Goal: Task Accomplishment & Management: Use online tool/utility

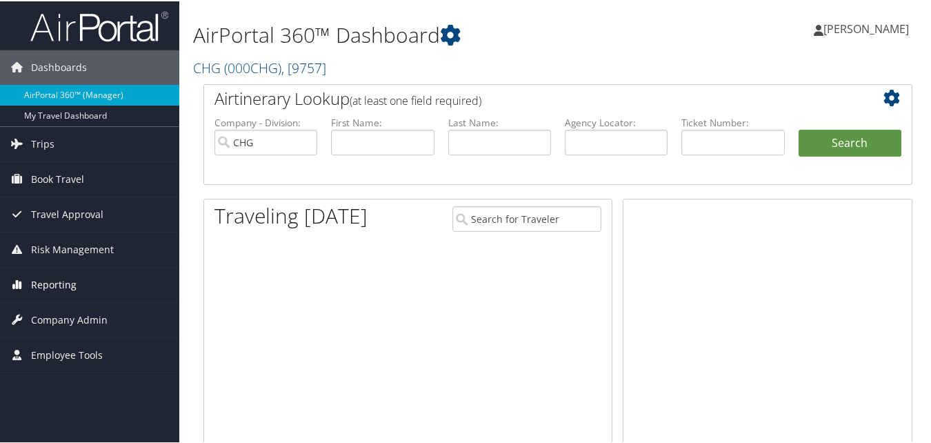
click at [54, 283] on span "Reporting" at bounding box center [53, 283] width 45 height 34
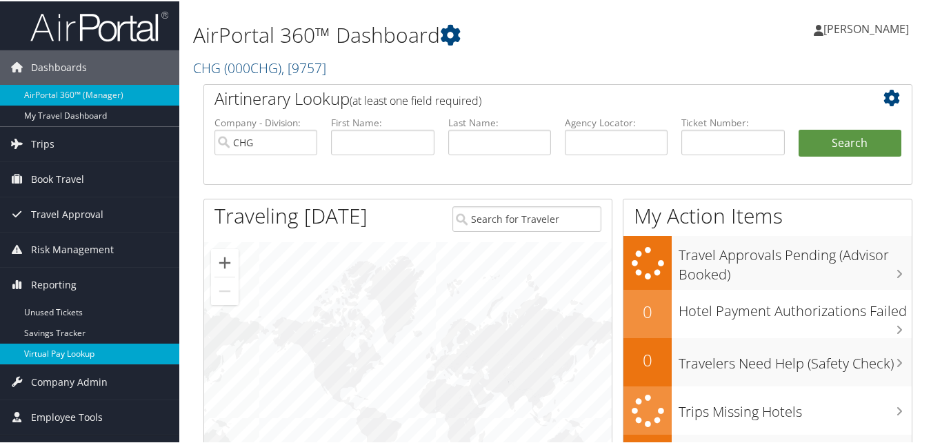
click at [82, 357] on link "Virtual Pay Lookup" at bounding box center [89, 352] width 179 height 21
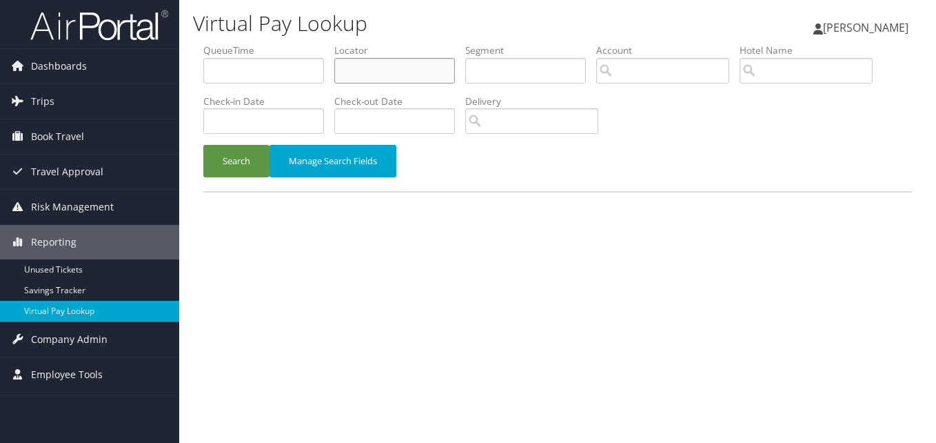
click at [380, 71] on input "text" at bounding box center [394, 71] width 121 height 26
paste input "FAMOOO"
type input "FAMOOO"
click at [239, 163] on button "Search" at bounding box center [236, 161] width 66 height 32
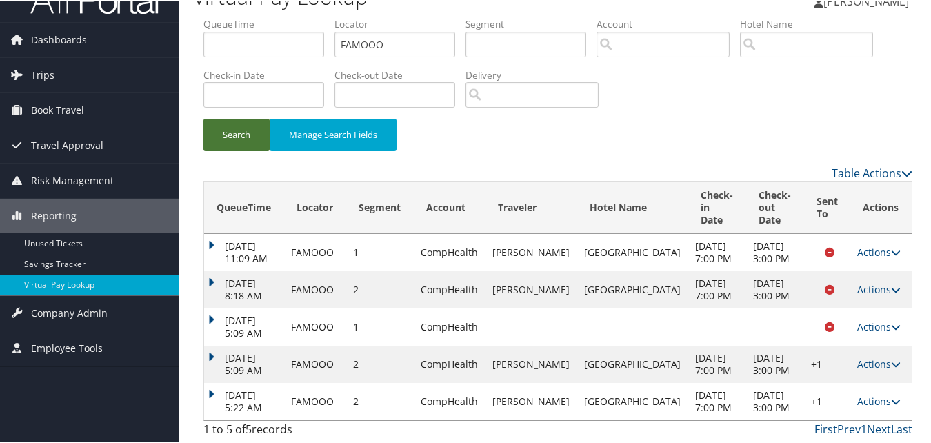
scroll to position [77, 0]
click at [891, 395] on icon at bounding box center [896, 400] width 10 height 10
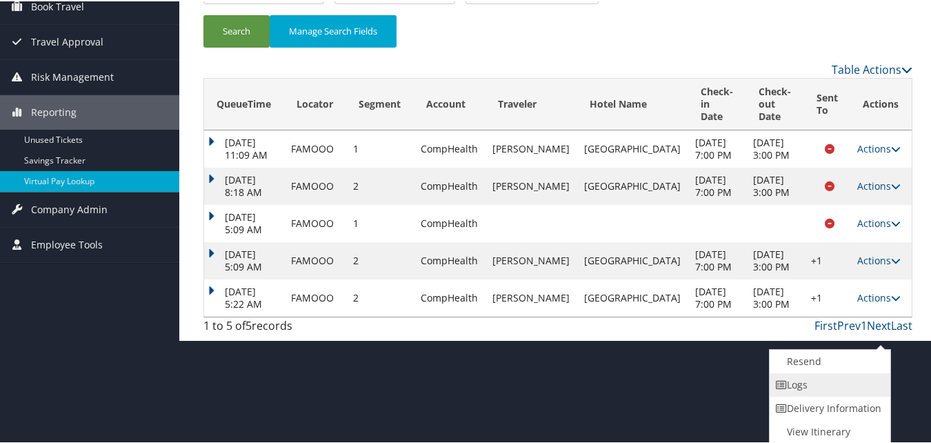
click at [840, 389] on link "Logs" at bounding box center [828, 383] width 118 height 23
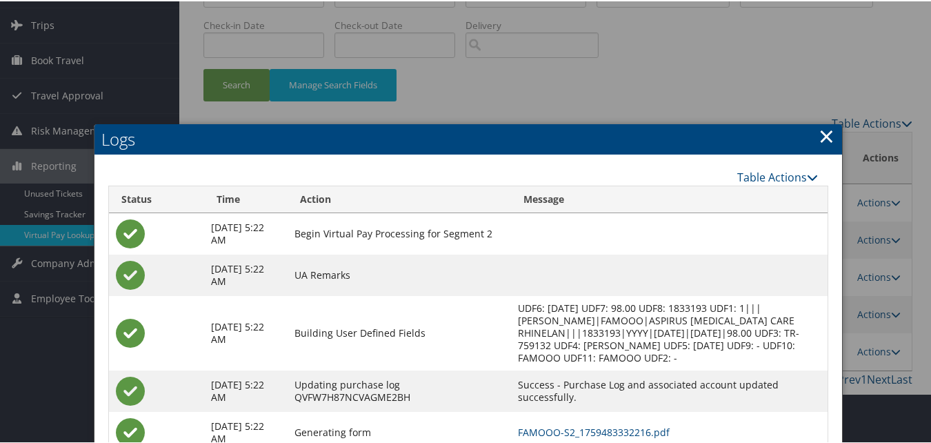
scroll to position [146, 0]
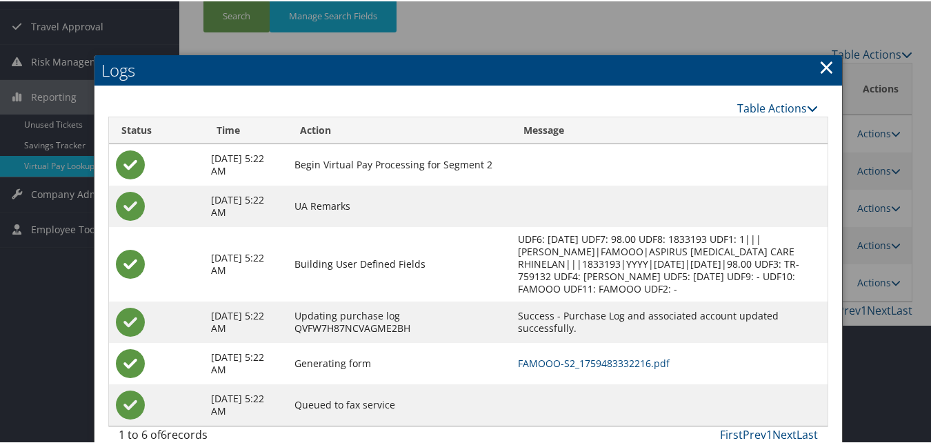
click at [818, 71] on link "×" at bounding box center [826, 66] width 16 height 28
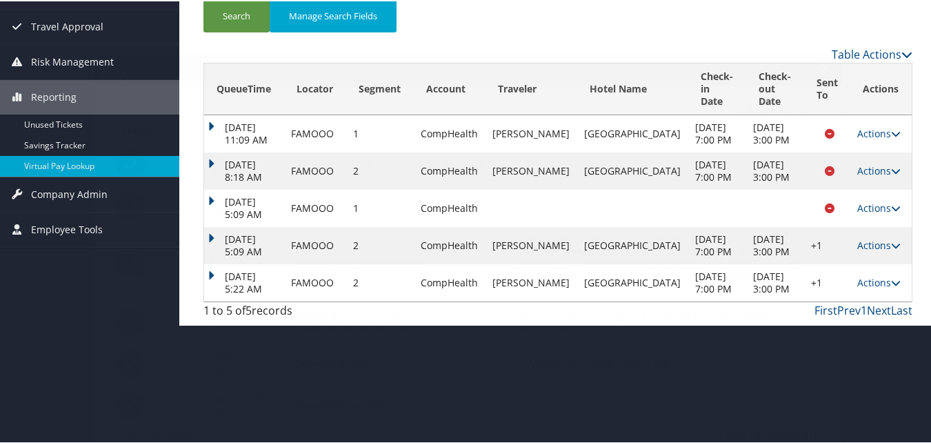
scroll to position [77, 0]
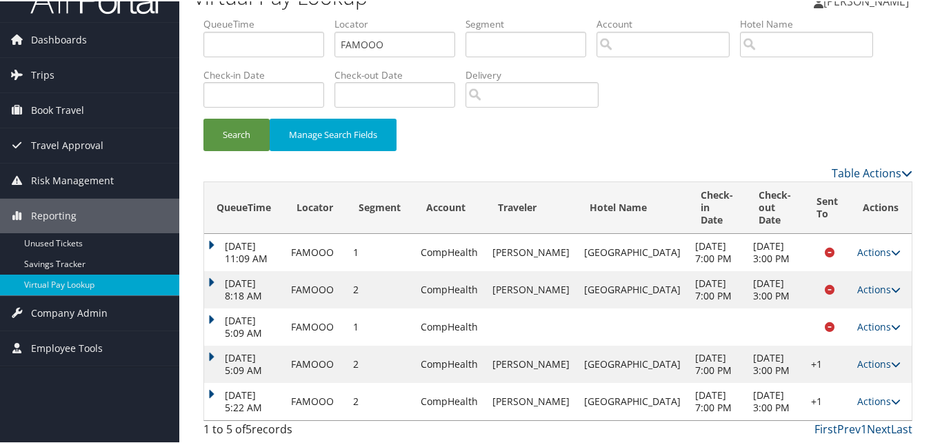
click at [891, 395] on icon at bounding box center [896, 400] width 10 height 10
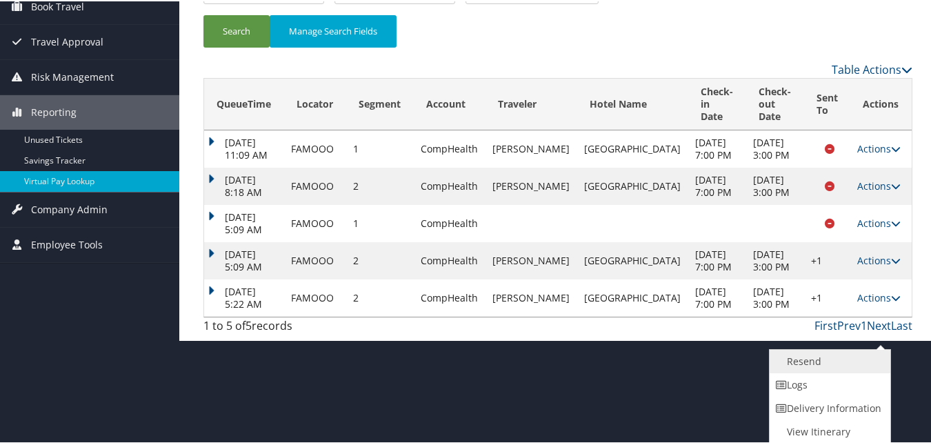
click at [824, 363] on link "Resend" at bounding box center [828, 359] width 118 height 23
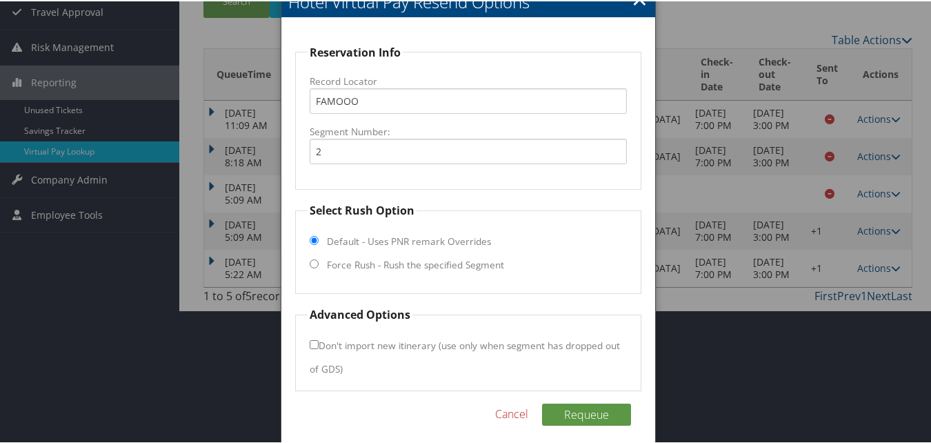
scroll to position [170, 0]
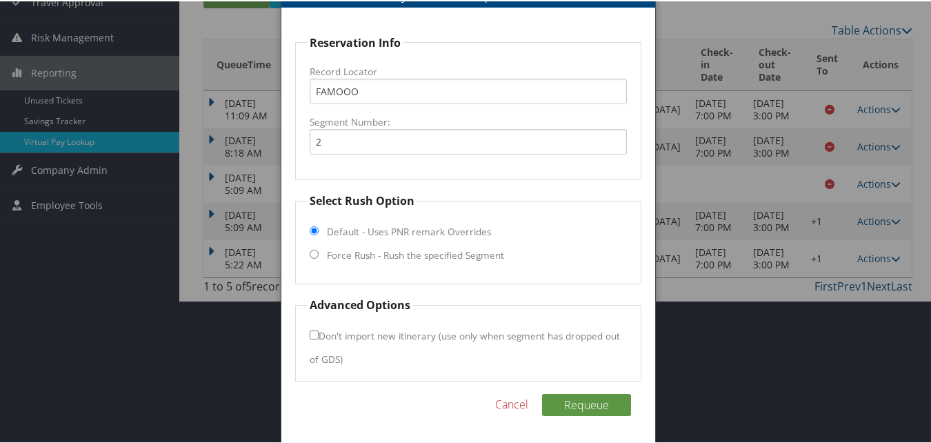
click at [310, 252] on input "Force Rush - Rush the specified Segment" at bounding box center [314, 252] width 9 height 9
radio input "true"
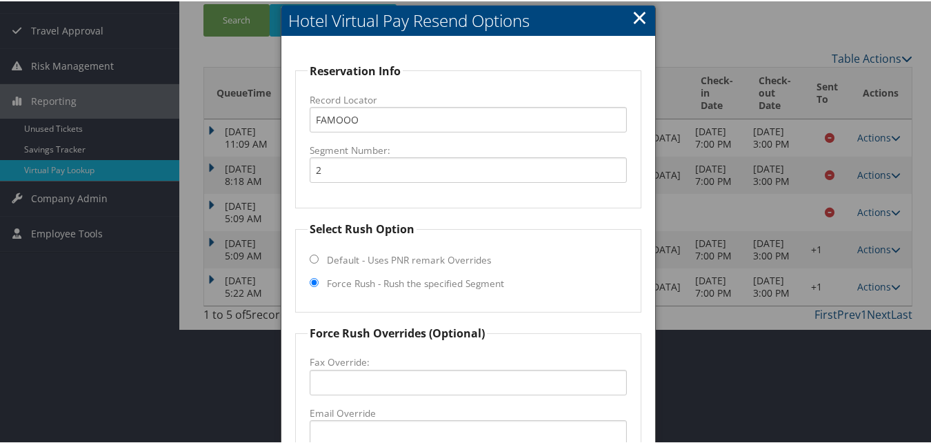
scroll to position [0, 0]
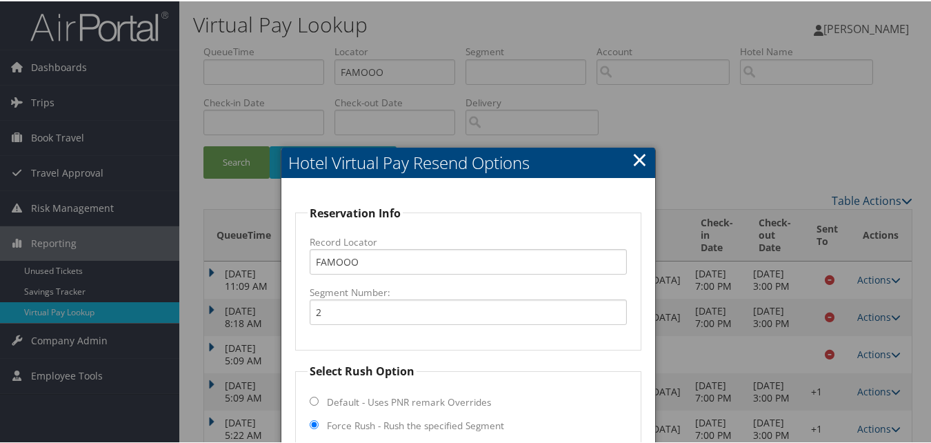
click at [635, 152] on link "×" at bounding box center [639, 158] width 16 height 28
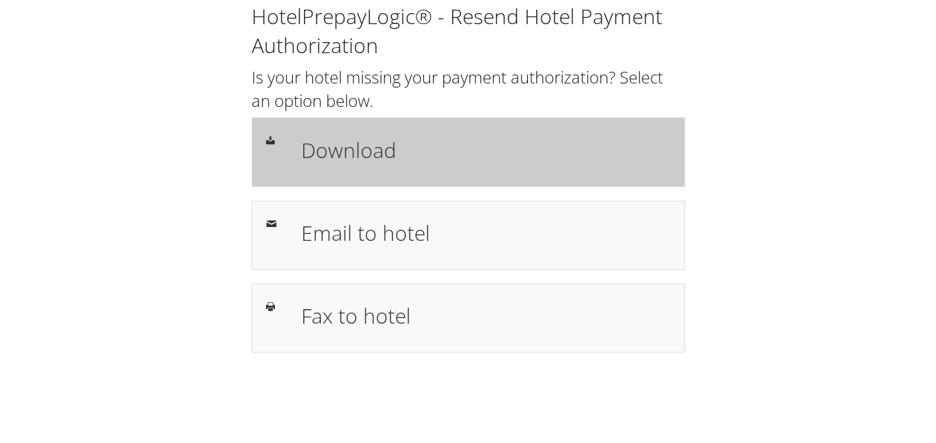
click at [366, 154] on h1 "Download" at bounding box center [485, 149] width 369 height 31
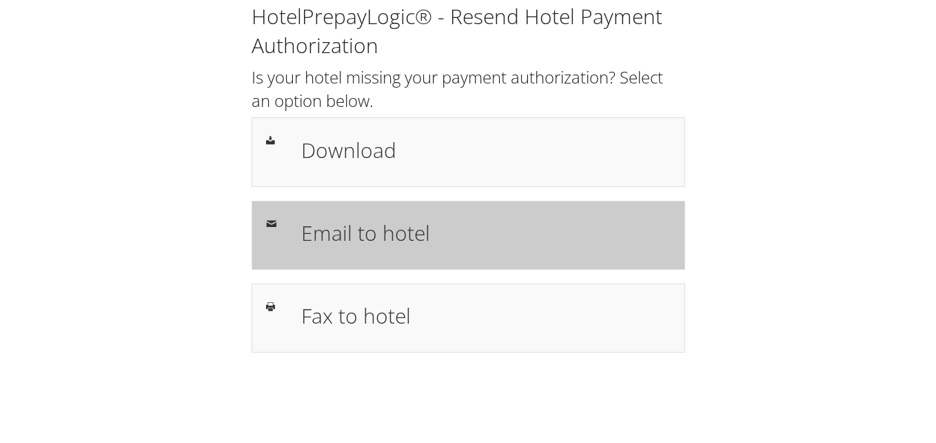
click at [387, 240] on h1 "Email to hotel" at bounding box center [485, 232] width 369 height 31
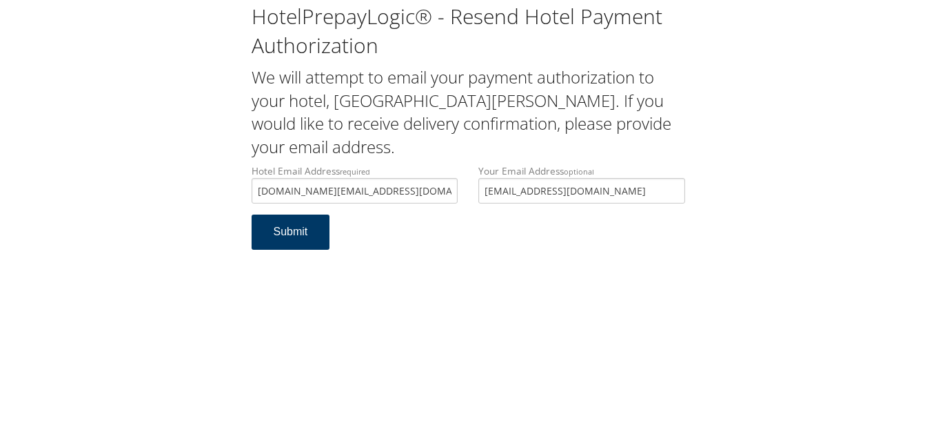
type input "[DOMAIN_NAME][EMAIL_ADDRESS][DOMAIN_NAME]"
click at [290, 230] on button "Submit" at bounding box center [291, 231] width 79 height 35
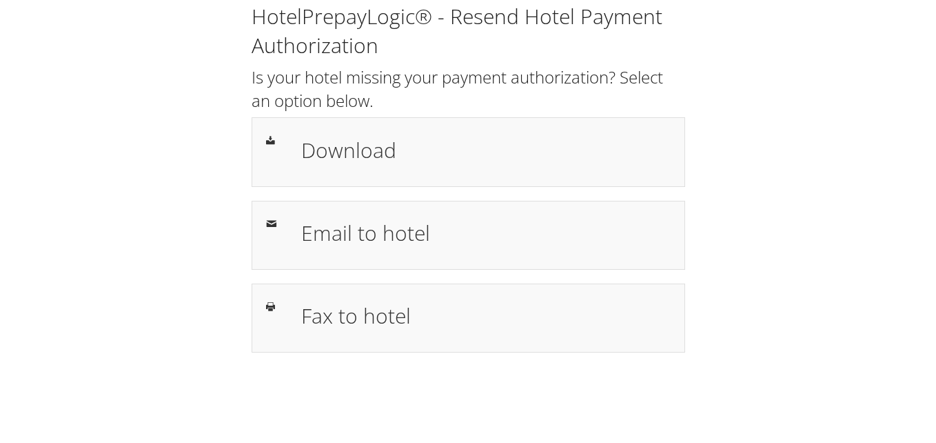
click at [354, 155] on h1 "Download" at bounding box center [485, 149] width 369 height 31
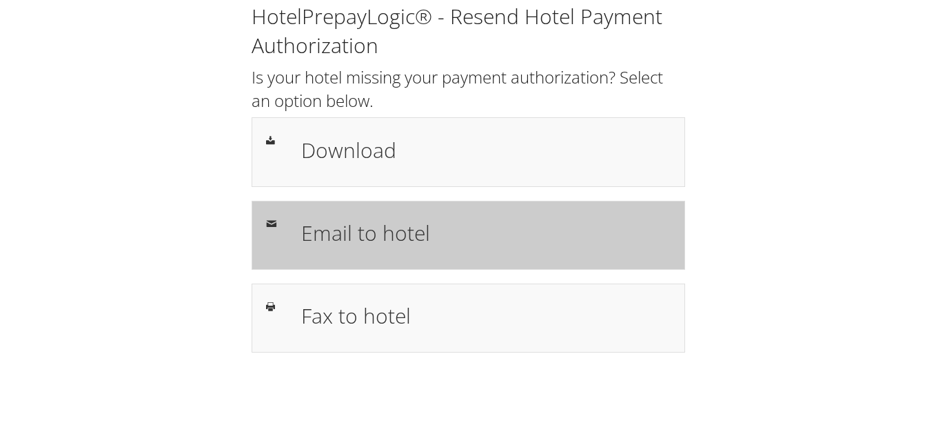
click at [382, 232] on h1 "Email to hotel" at bounding box center [485, 232] width 369 height 31
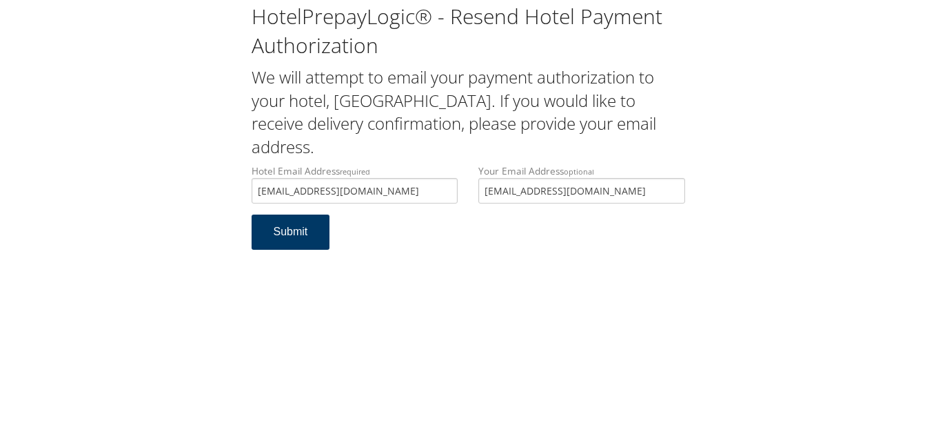
type input "[EMAIL_ADDRESS][DOMAIN_NAME]"
click at [269, 232] on button "Submit" at bounding box center [291, 231] width 79 height 35
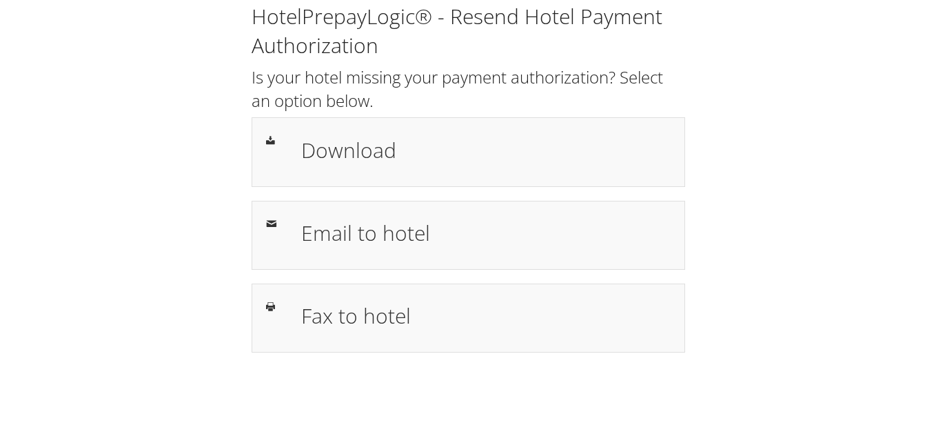
click at [330, 146] on h1 "Download" at bounding box center [485, 149] width 369 height 31
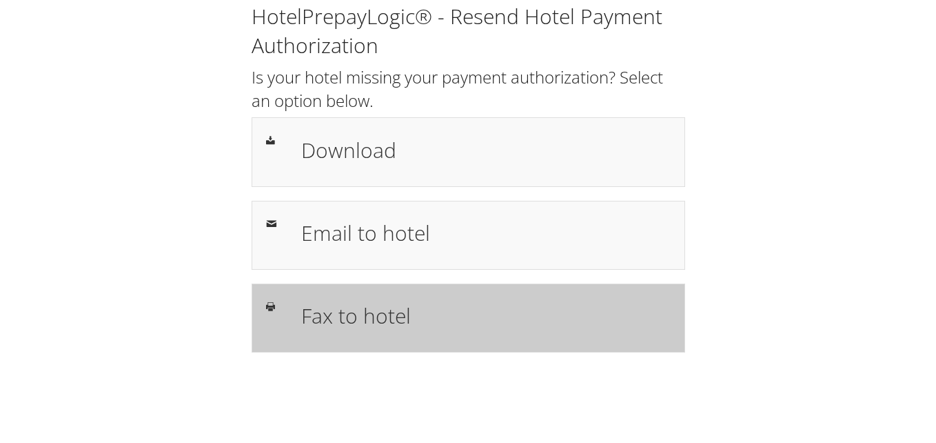
click at [383, 321] on h1 "Fax to hotel" at bounding box center [485, 315] width 369 height 31
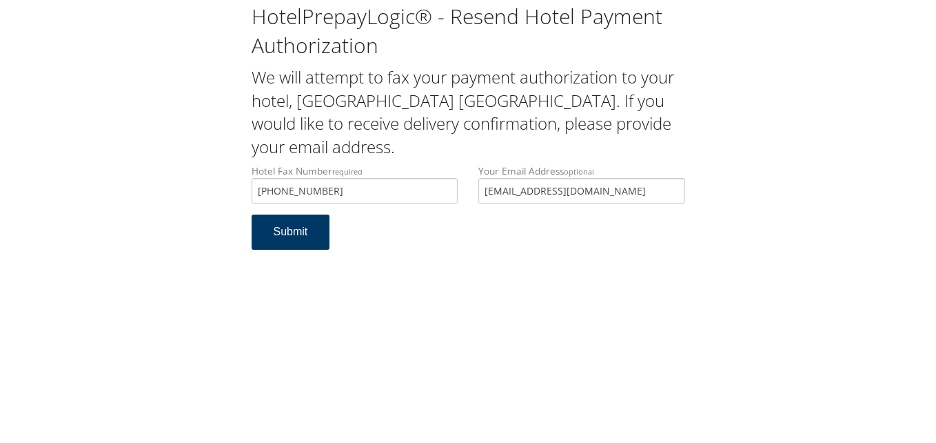
click at [283, 237] on button "Submit" at bounding box center [291, 231] width 79 height 35
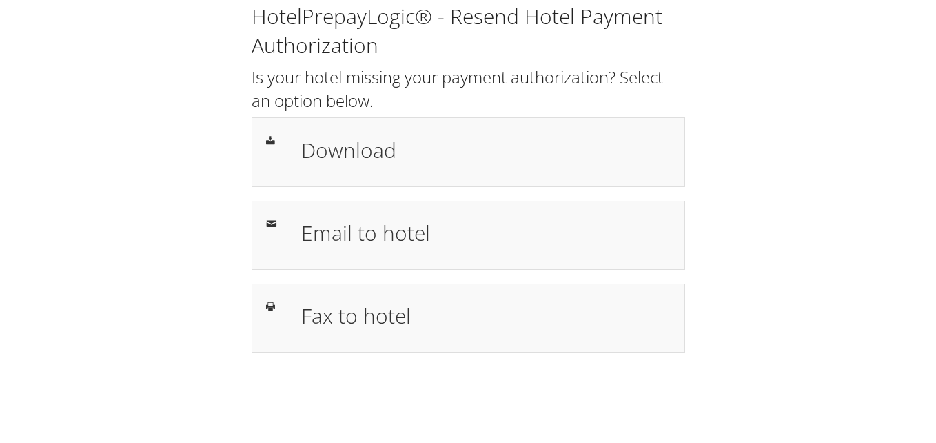
click at [350, 145] on h1 "Download" at bounding box center [485, 149] width 369 height 31
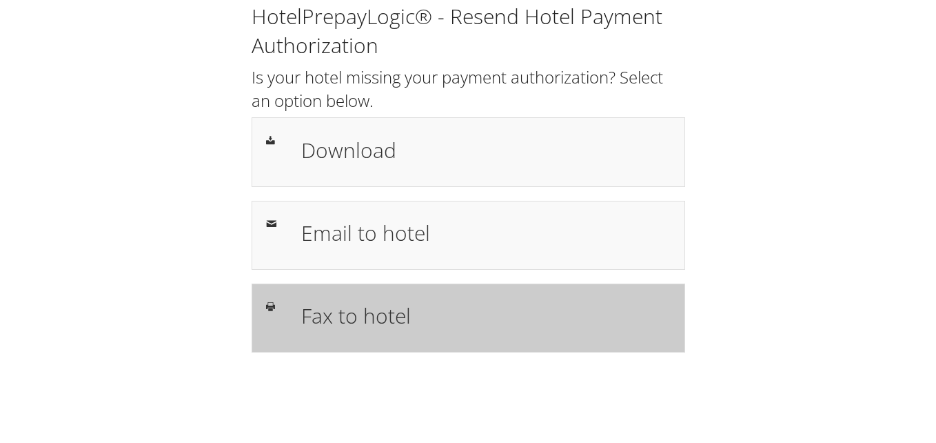
click at [373, 321] on h1 "Fax to hotel" at bounding box center [485, 315] width 369 height 31
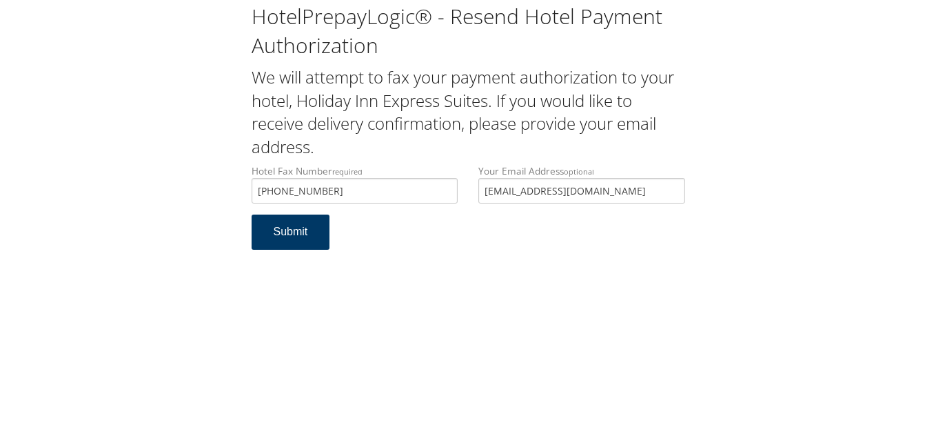
click at [290, 233] on button "Submit" at bounding box center [291, 231] width 79 height 35
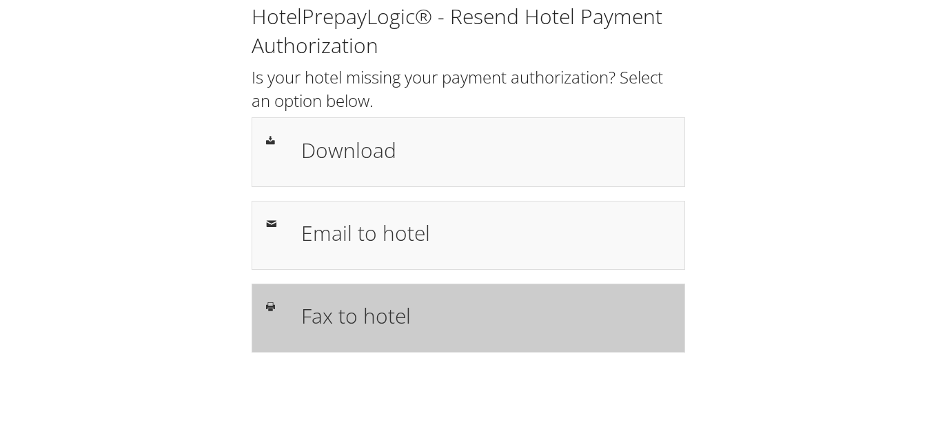
click at [377, 317] on h1 "Fax to hotel" at bounding box center [485, 315] width 369 height 31
click at [350, 322] on h1 "Fax to hotel" at bounding box center [485, 315] width 369 height 31
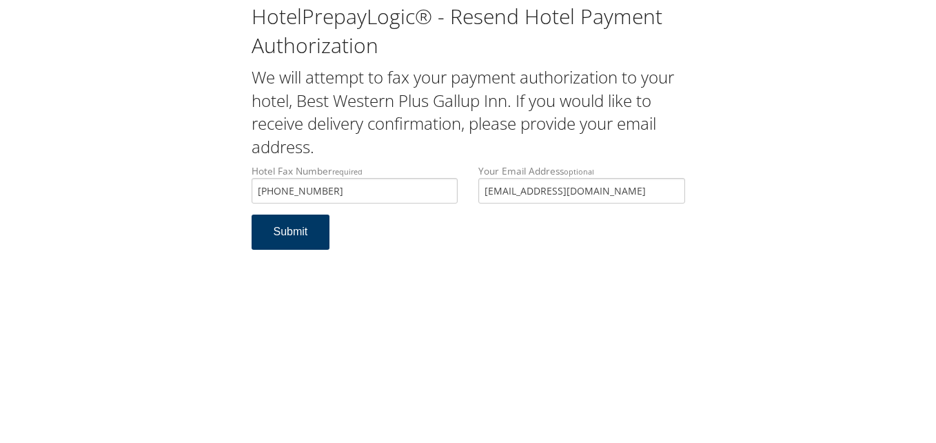
click at [283, 232] on button "Submit" at bounding box center [291, 231] width 79 height 35
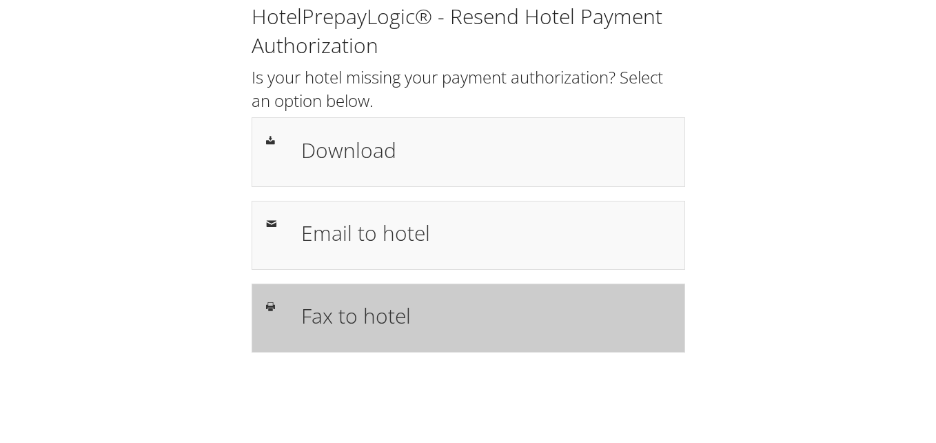
click at [367, 321] on h1 "Fax to hotel" at bounding box center [485, 315] width 369 height 31
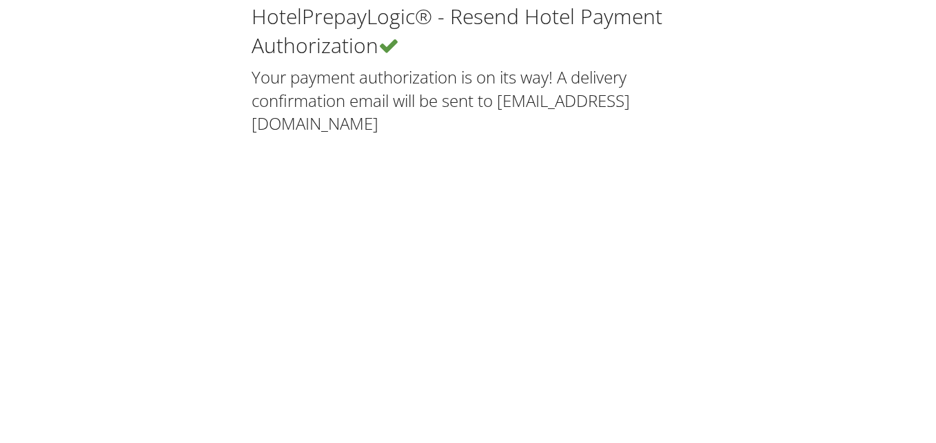
click at [551, 276] on div "HotelPrepayLogic® - Resend Hotel Payment Authorization Your payment authorizati…" at bounding box center [468, 221] width 936 height 443
